Goal: Information Seeking & Learning: Learn about a topic

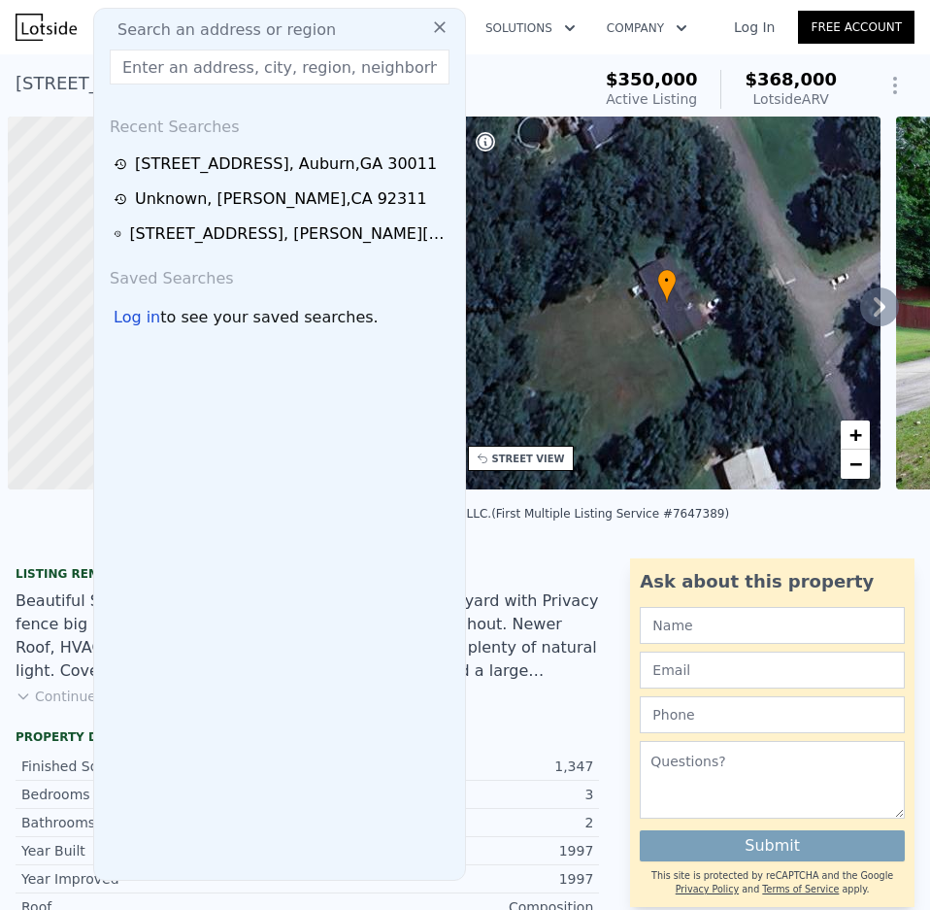
scroll to position [0, 8]
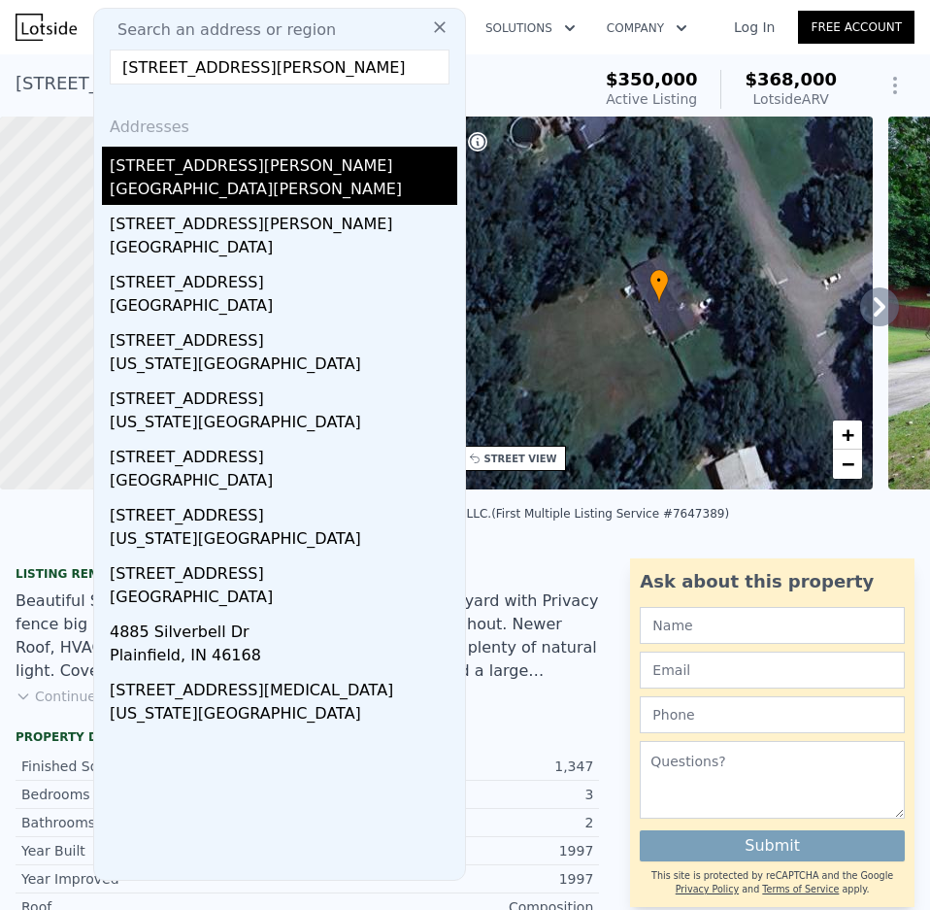
type input "[STREET_ADDRESS][PERSON_NAME]"
click at [186, 173] on div "[STREET_ADDRESS][PERSON_NAME]" at bounding box center [284, 162] width 348 height 31
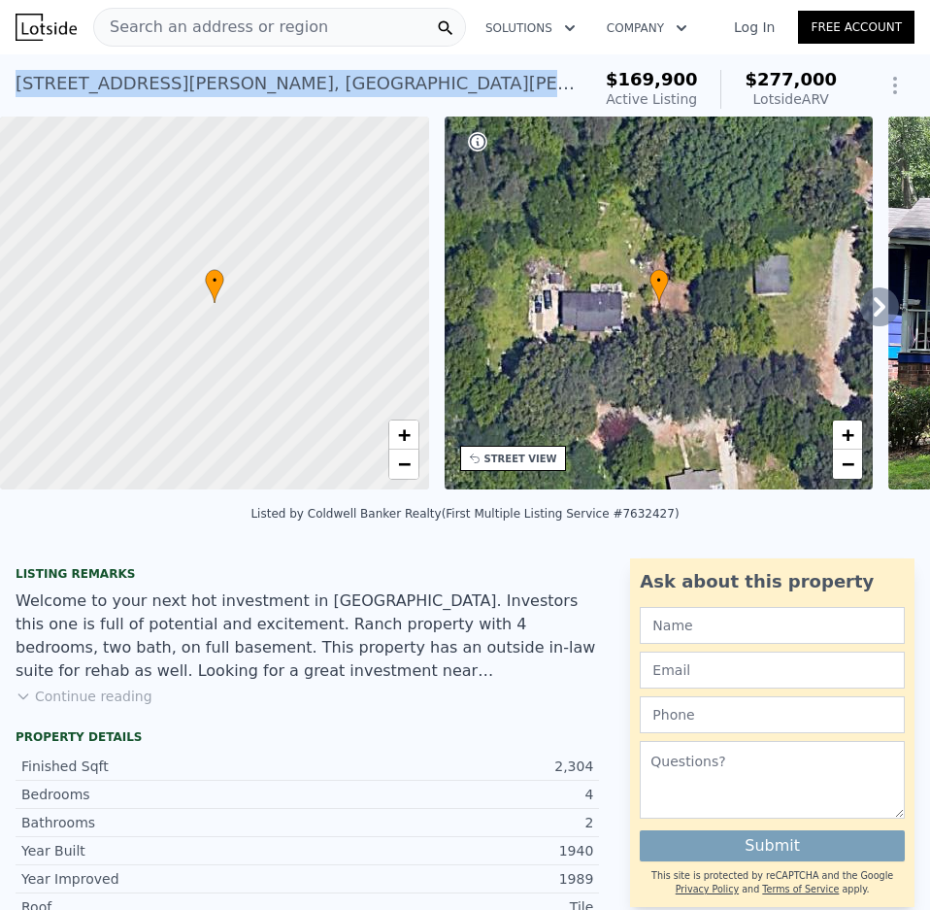
drag, startPoint x: 15, startPoint y: 83, endPoint x: 345, endPoint y: 88, distance: 330.1
click at [345, 88] on div "[STREET_ADDRESS][PERSON_NAME][PERSON_NAME] Active at $169,900 (~ARV $277k ) $16…" at bounding box center [465, 85] width 930 height 62
copy div "[STREET_ADDRESS][PERSON_NAME][PERSON_NAME]"
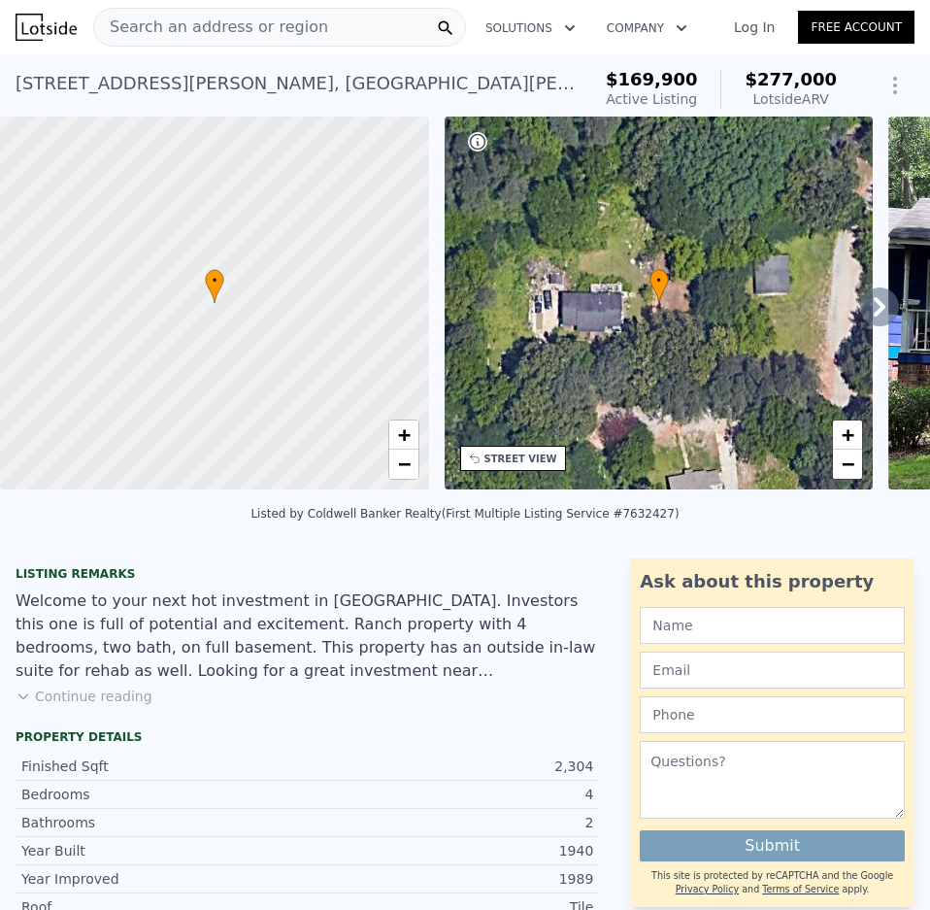
click at [262, 31] on span "Search an address or region" at bounding box center [211, 27] width 234 height 23
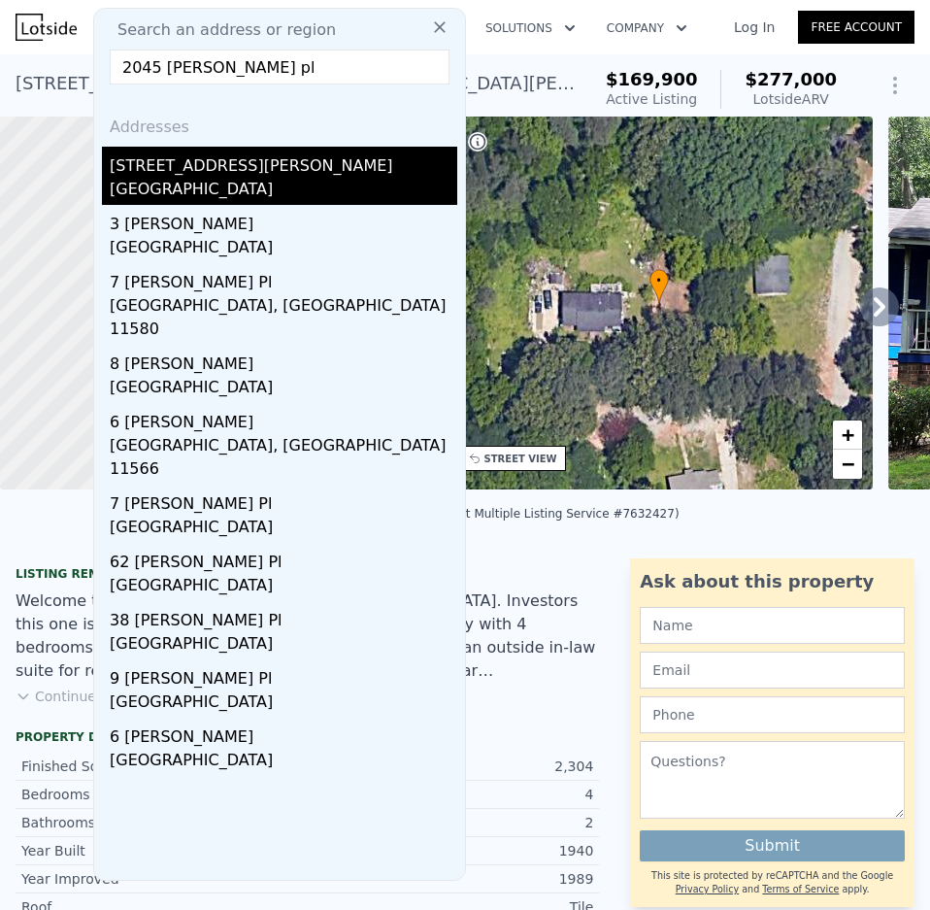
type input "2045 [PERSON_NAME] pl"
click at [164, 163] on div "[STREET_ADDRESS][PERSON_NAME]" at bounding box center [284, 162] width 348 height 31
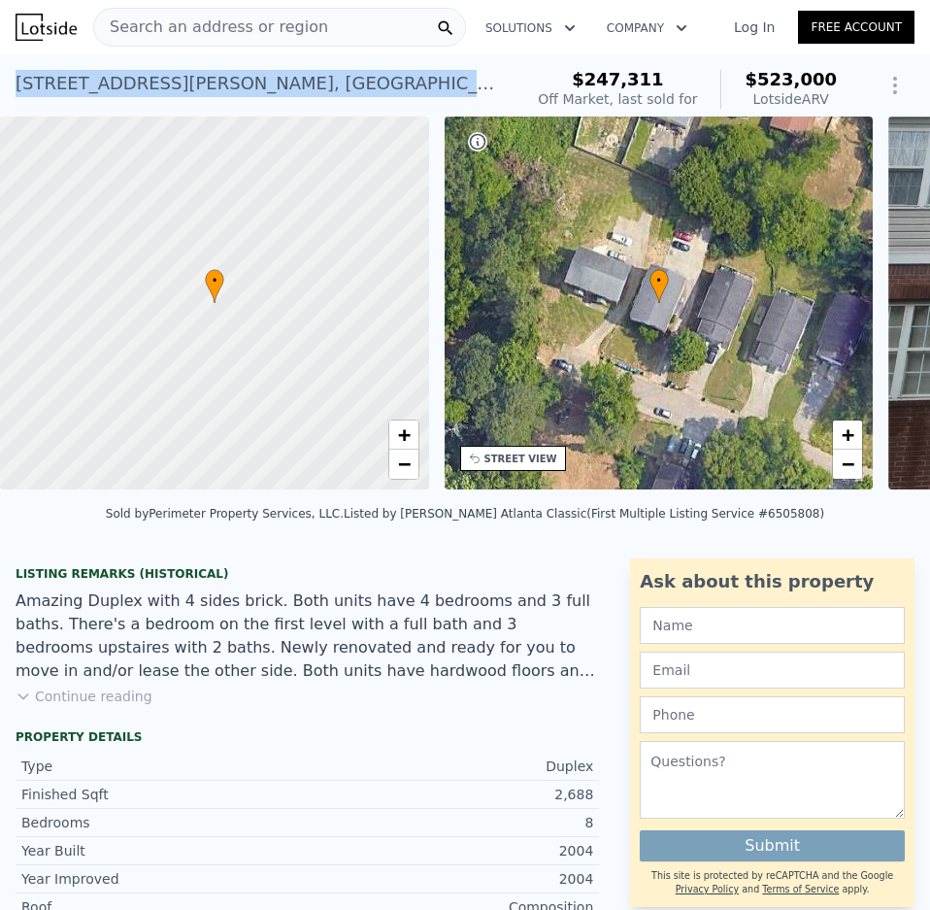
drag, startPoint x: 17, startPoint y: 82, endPoint x: 315, endPoint y: 74, distance: 297.2
click at [315, 74] on div "[STREET_ADDRESS][PERSON_NAME] Sold [DATE] for $247,311 (~ARV $523k )" at bounding box center [265, 89] width 499 height 54
copy div "[STREET_ADDRESS][PERSON_NAME]"
click at [381, 85] on div "[STREET_ADDRESS][PERSON_NAME] Sold [DATE] for $247,311 (~ARV $523k )" at bounding box center [265, 89] width 499 height 54
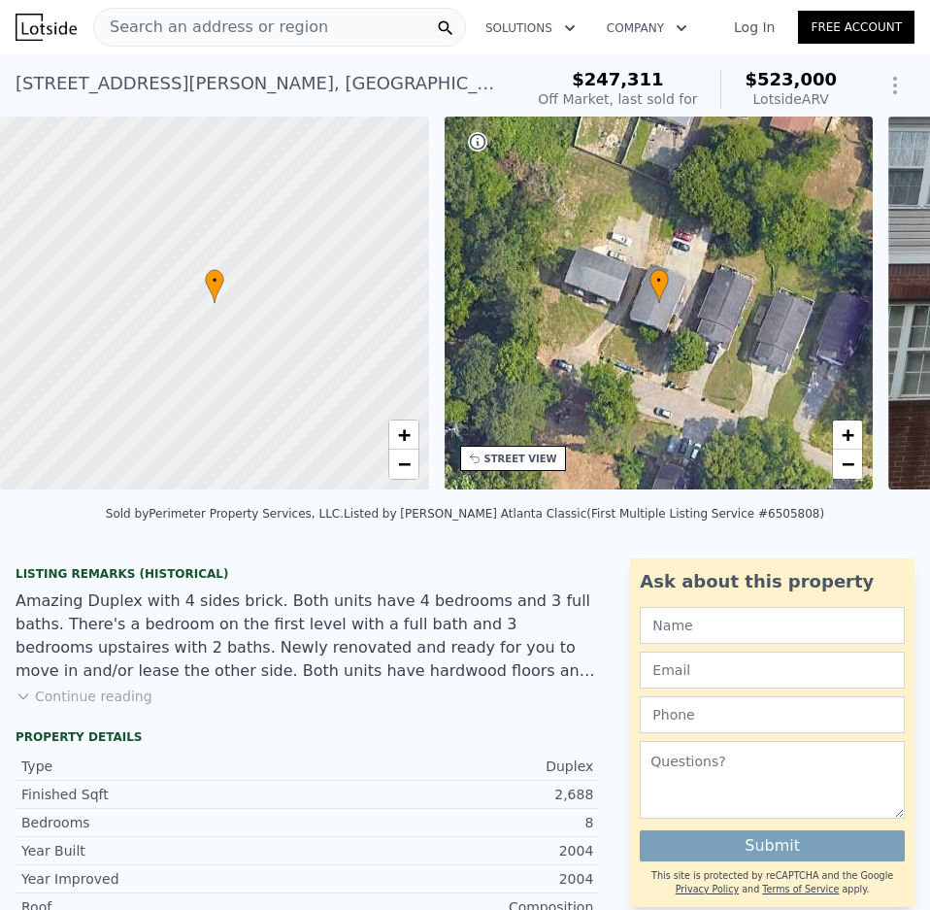
click at [358, 83] on div "[STREET_ADDRESS][PERSON_NAME] Sold [DATE] for $247,311 (~ARV $523k )" at bounding box center [265, 89] width 499 height 54
click at [352, 25] on div "Search an address or region" at bounding box center [279, 27] width 373 height 39
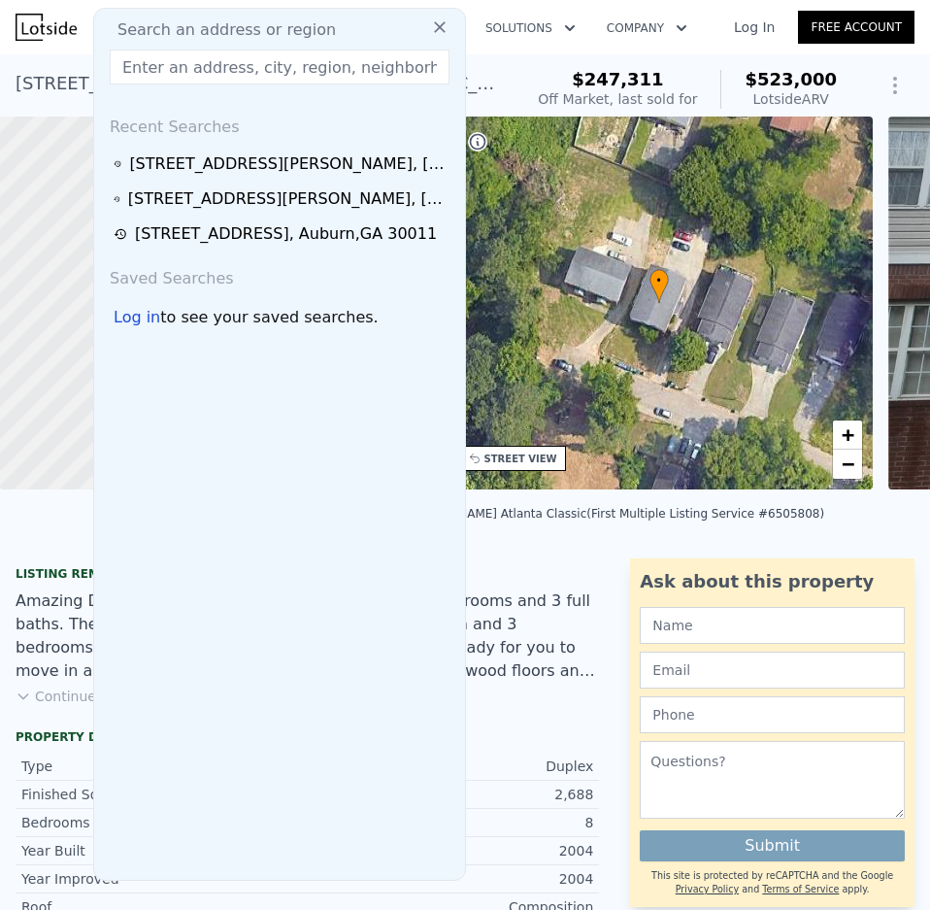
click at [204, 69] on input "text" at bounding box center [280, 67] width 340 height 35
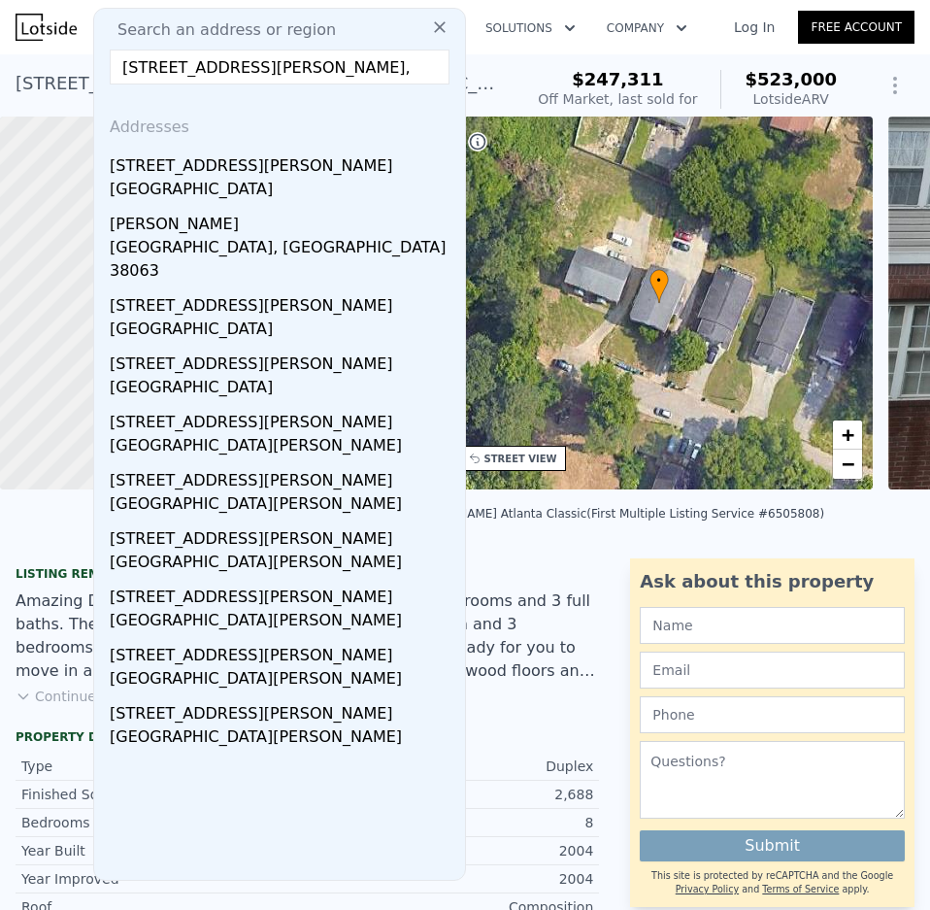
click at [348, 70] on input "[STREET_ADDRESS][PERSON_NAME]," at bounding box center [280, 67] width 340 height 35
click at [229, 68] on input "[STREET_ADDRESS][PERSON_NAME]" at bounding box center [280, 67] width 340 height 35
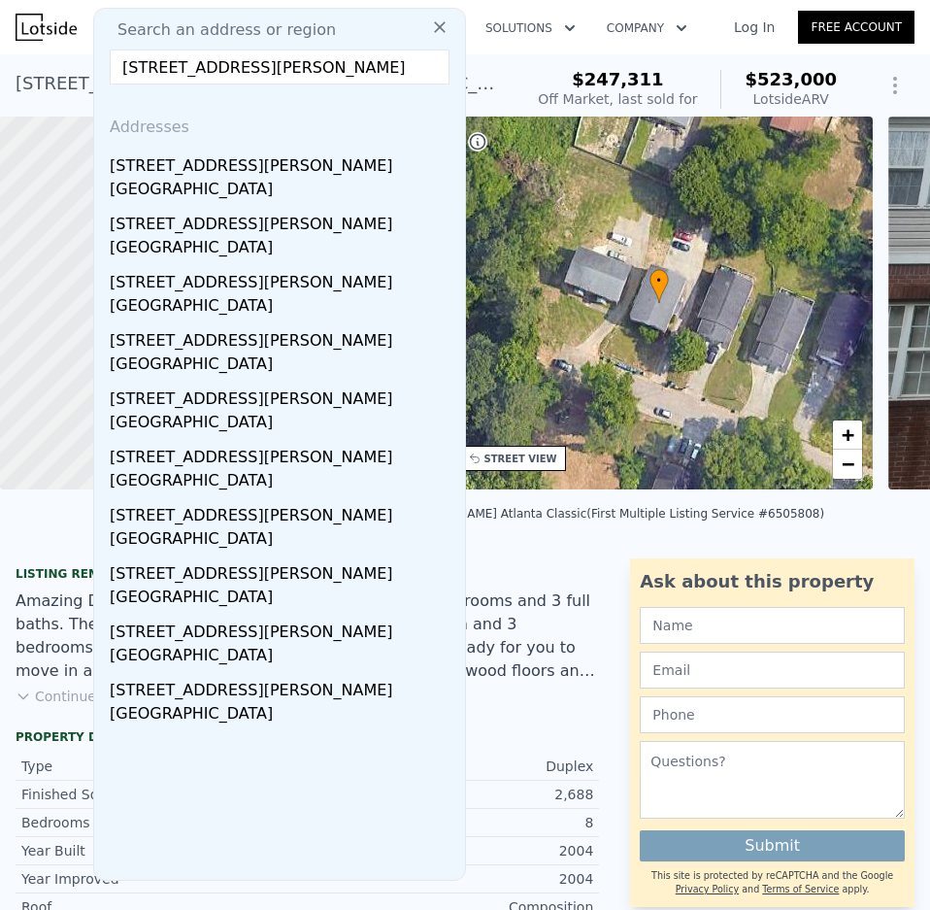
click at [287, 67] on input "[STREET_ADDRESS][PERSON_NAME]" at bounding box center [280, 67] width 340 height 35
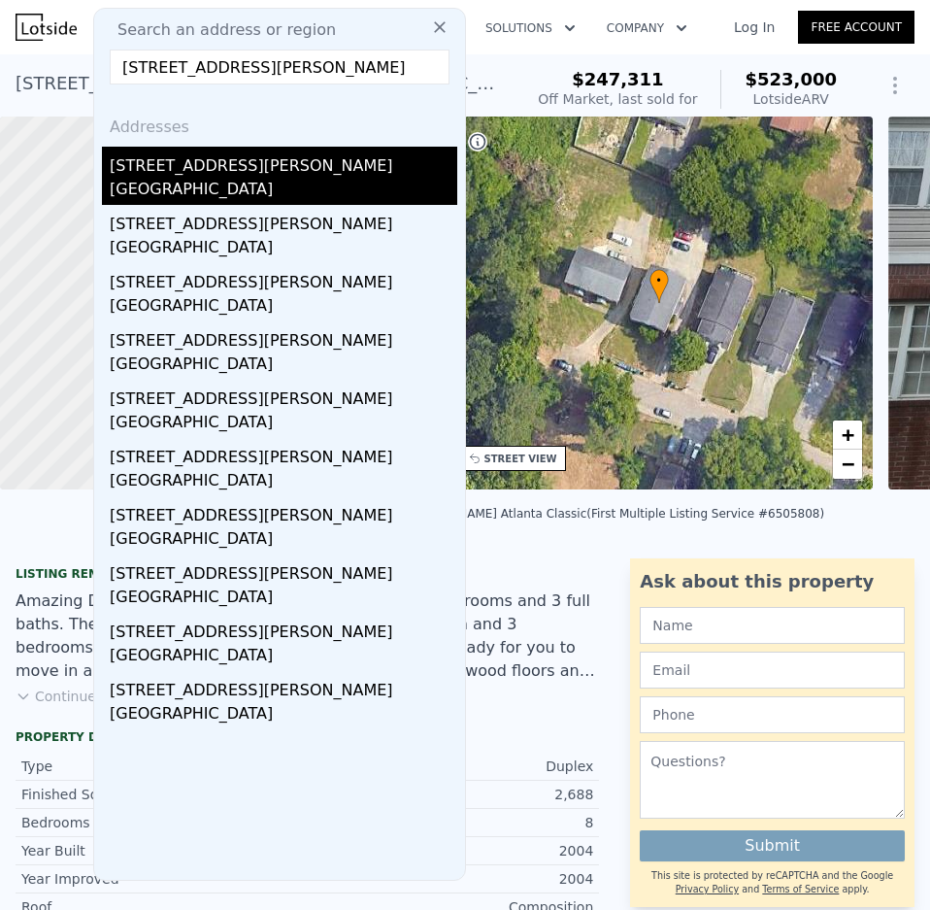
type input "[STREET_ADDRESS][PERSON_NAME]"
click at [225, 172] on div "[STREET_ADDRESS][PERSON_NAME]" at bounding box center [284, 162] width 348 height 31
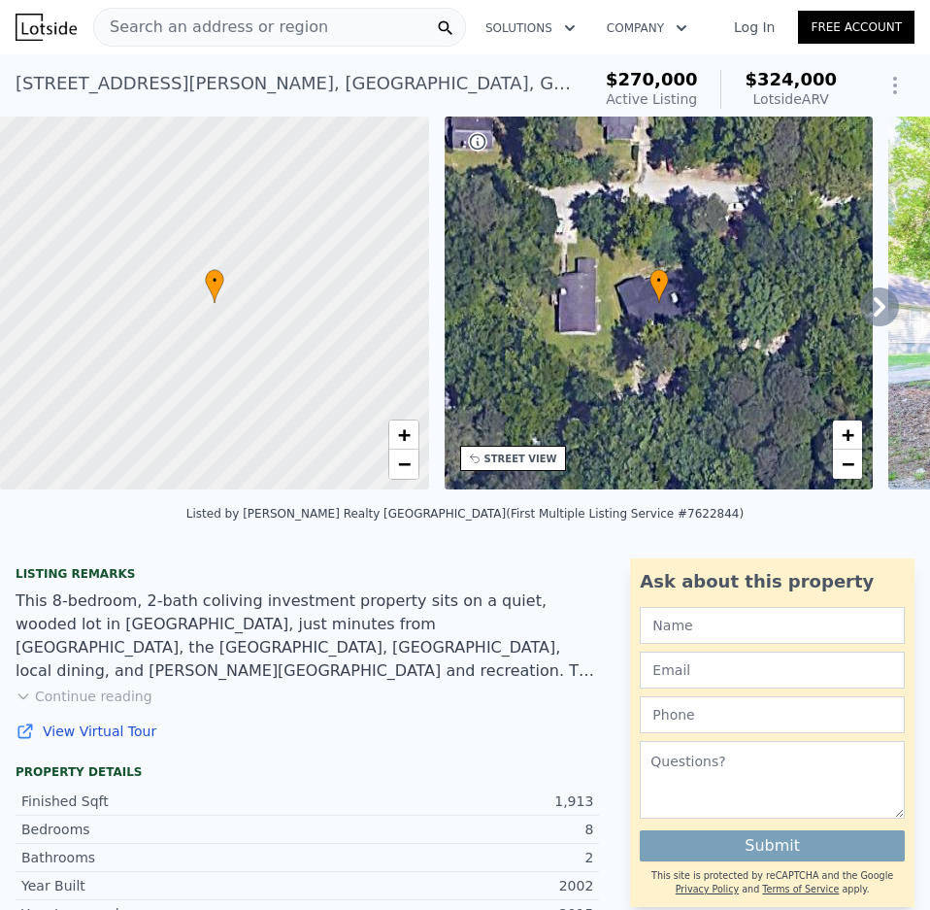
click at [272, 30] on span "Search an address or region" at bounding box center [211, 27] width 234 height 23
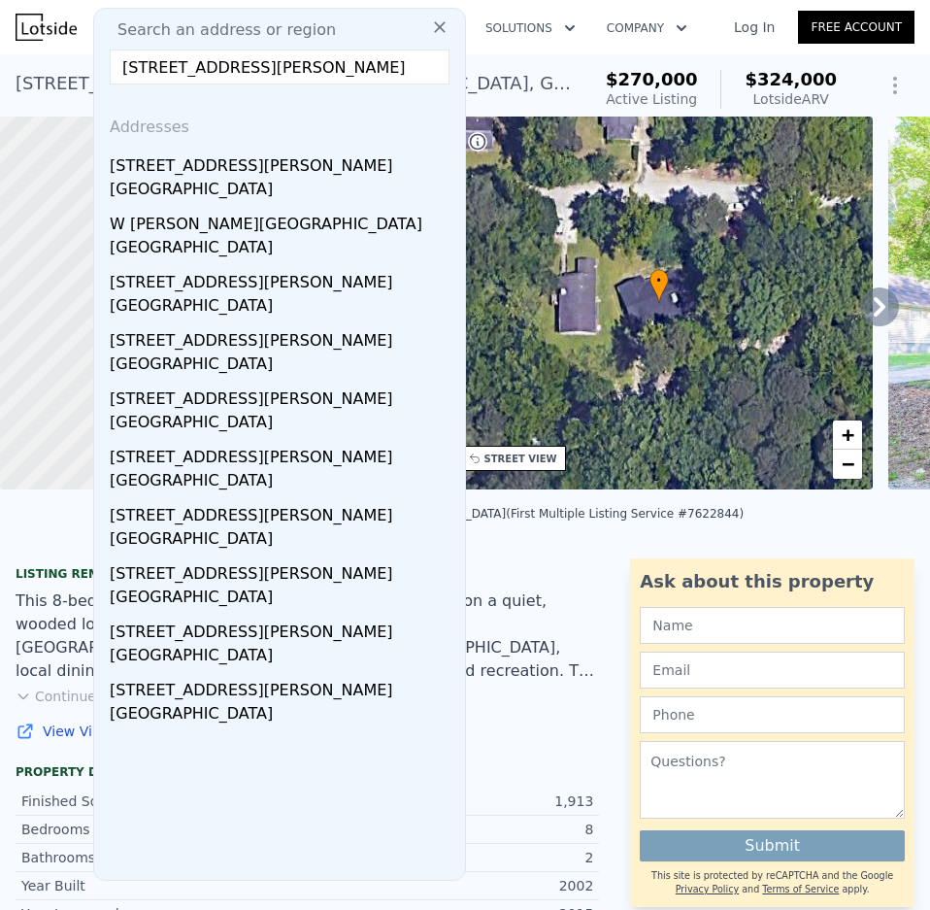
type input "[STREET_ADDRESS][PERSON_NAME]"
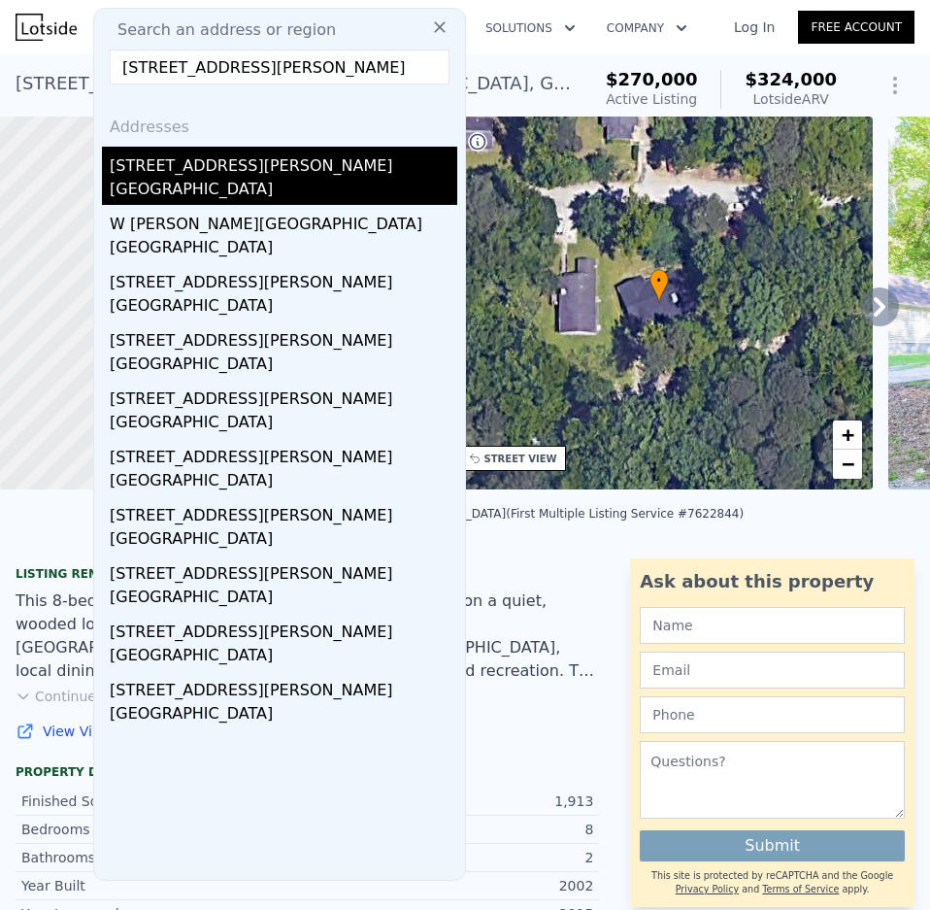
click at [224, 170] on div "[STREET_ADDRESS][PERSON_NAME]" at bounding box center [284, 162] width 348 height 31
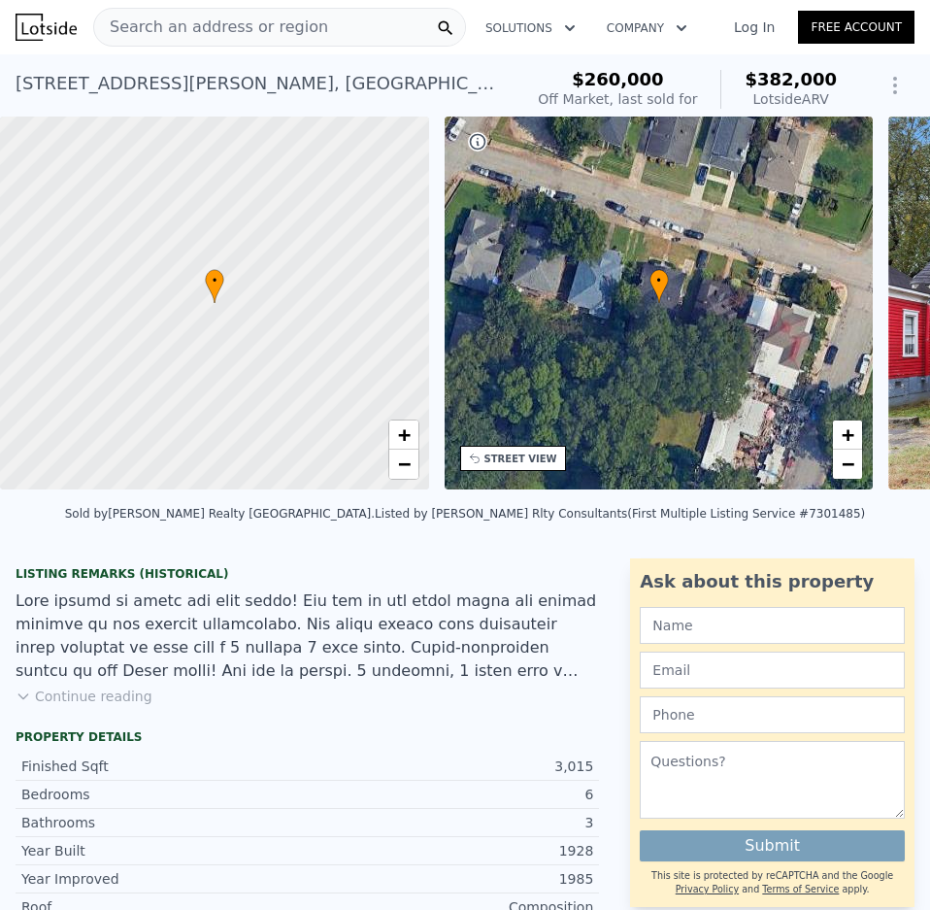
click at [195, 18] on span "Search an address or region" at bounding box center [211, 27] width 234 height 23
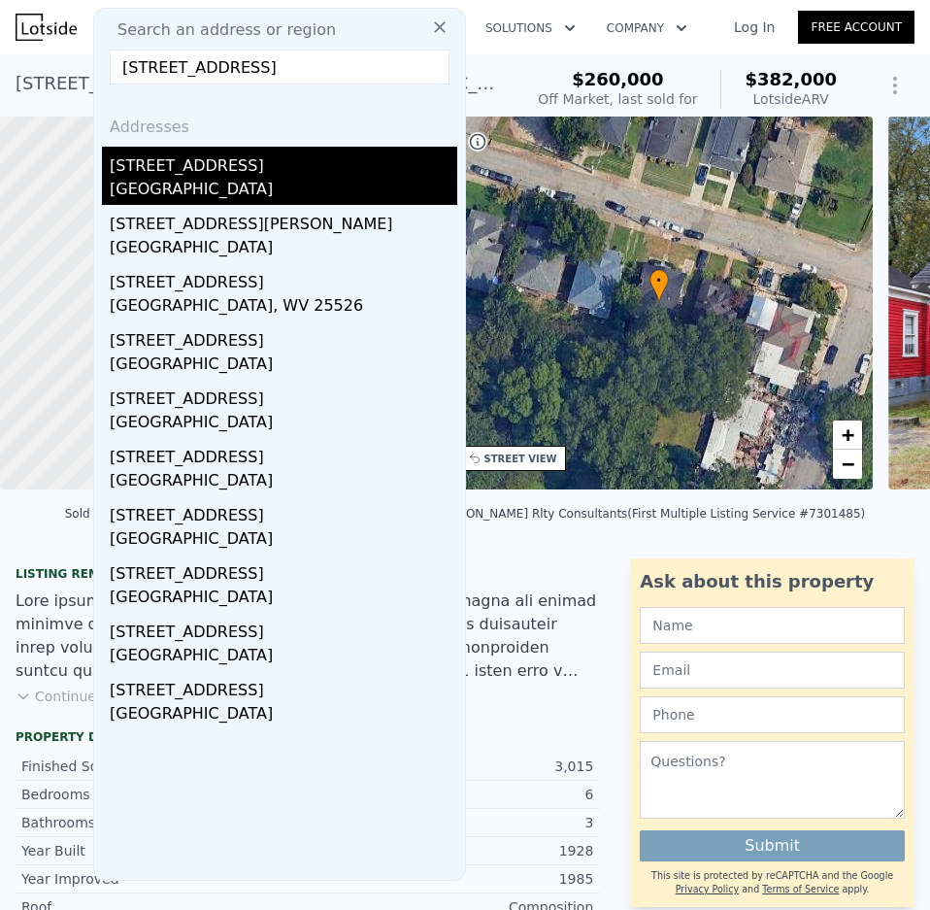
type input "[STREET_ADDRESS]"
drag, startPoint x: 183, startPoint y: 175, endPoint x: 209, endPoint y: 174, distance: 26.2
click at [209, 174] on div "[STREET_ADDRESS]" at bounding box center [284, 162] width 348 height 31
